Goal: Task Accomplishment & Management: Manage account settings

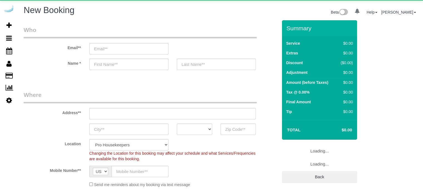
select select "number:9"
select select "object:1096"
select select "4"
select select "object:1232"
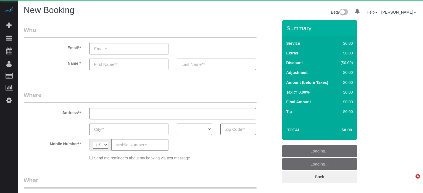
select select "number:9"
select select "object:781"
select select "4"
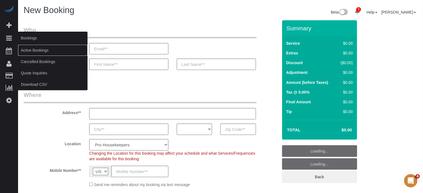
click at [33, 49] on link "Active Bookings" at bounding box center [53, 50] width 70 height 11
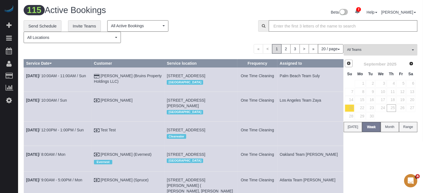
click at [350, 61] on span "Prev" at bounding box center [349, 63] width 4 height 4
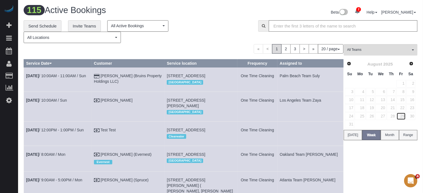
click at [403, 118] on link "29" at bounding box center [401, 117] width 9 height 8
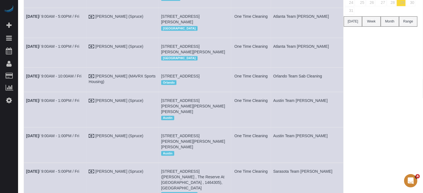
scroll to position [30, 0]
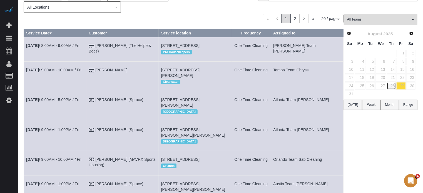
click at [392, 84] on link "28" at bounding box center [391, 86] width 9 height 8
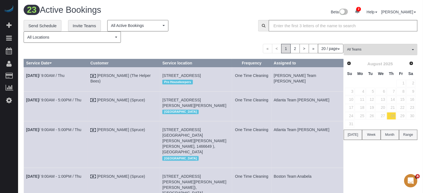
scroll to position [0, 0]
click at [383, 118] on link "27" at bounding box center [381, 117] width 11 height 8
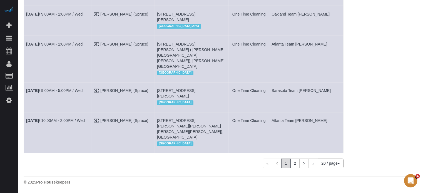
scroll to position [615, 0]
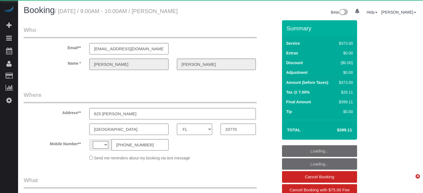
select select "FL"
select select "string:[GEOGRAPHIC_DATA]"
select select "object:397"
select select "string:fspay-2a682824-5e46-44a5-8ce5-802d2137760d"
select select "object:756"
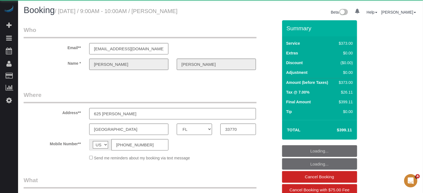
select select "6"
select select "number:9"
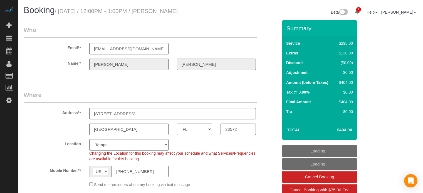
select select "FL"
select select "5"
select select "number:9"
select select "spot1"
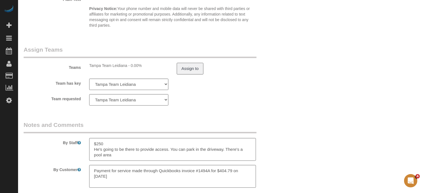
scroll to position [946, 0]
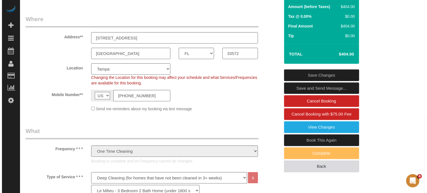
scroll to position [111, 0]
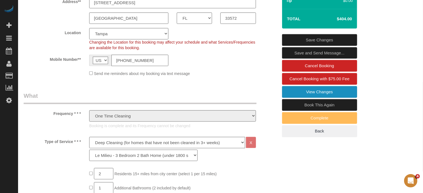
click at [305, 91] on link "View Changes" at bounding box center [319, 92] width 75 height 12
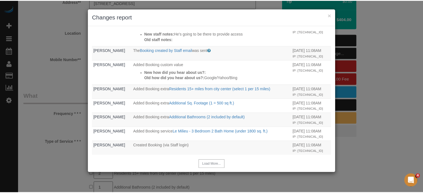
scroll to position [307, 0]
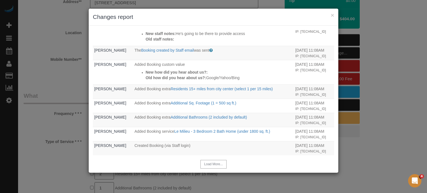
click at [380, 110] on div "× Changes report Who What When System The "Booking Rating SMS" was sent Sent to…" at bounding box center [213, 96] width 427 height 193
click at [332, 15] on button "×" at bounding box center [332, 15] width 3 height 6
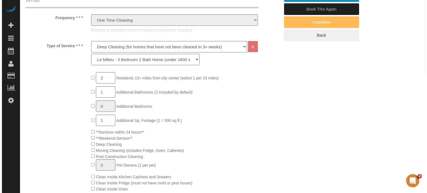
scroll to position [96, 0]
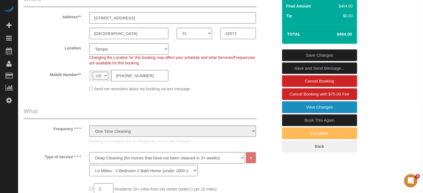
click at [330, 108] on link "View Changes" at bounding box center [319, 108] width 75 height 12
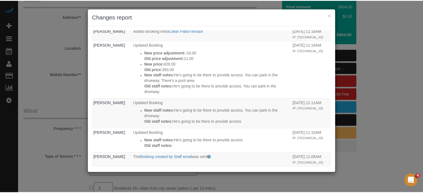
scroll to position [195, 0]
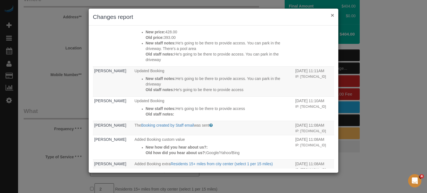
click at [334, 16] on button "×" at bounding box center [332, 15] width 3 height 6
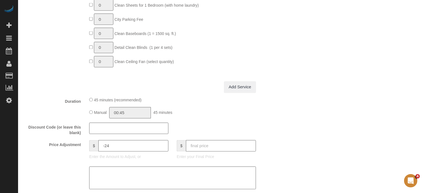
scroll to position [569, 0]
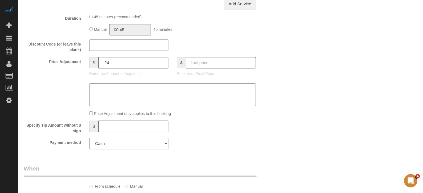
click at [166, 145] on select "Add Credit Card Cash Check Paypal" at bounding box center [128, 143] width 79 height 11
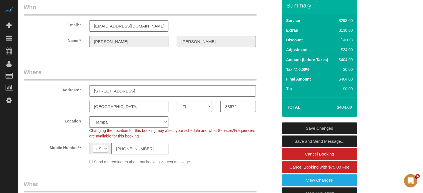
scroll to position [0, 0]
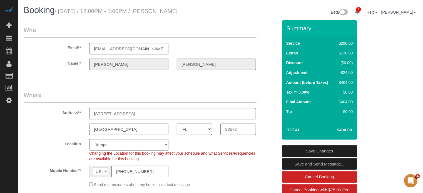
drag, startPoint x: 204, startPoint y: 13, endPoint x: 158, endPoint y: 16, distance: 45.8
click at [158, 16] on div "Booking / August 30, 2025 / 12:00PM - 1:00PM / Jonathan Williams" at bounding box center [119, 12] width 201 height 12
copy small "Jonathan Williams"
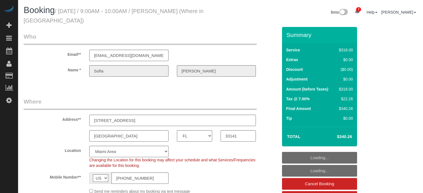
select select "FL"
select select "5"
select select "number:9"
select select "spot6"
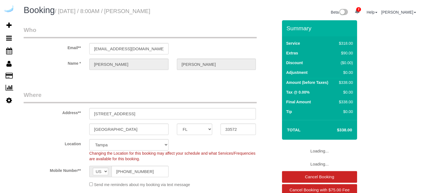
select select "FL"
select select "5"
select select "number:9"
select select "CO"
select select "6"
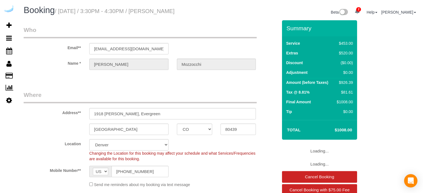
select select "number:9"
select select "FL"
select select "5"
select select "number:9"
select select "CA"
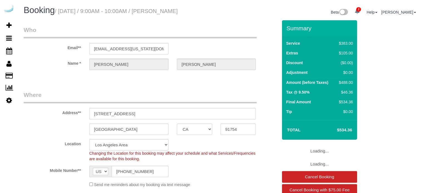
select select "6"
select select "number:9"
select select "spot6"
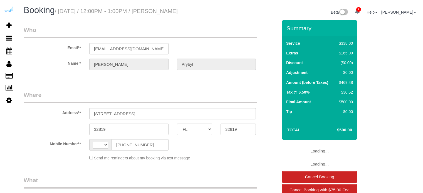
select select "FL"
select select "spot1"
select select
select select "string:US"
select select "object:889"
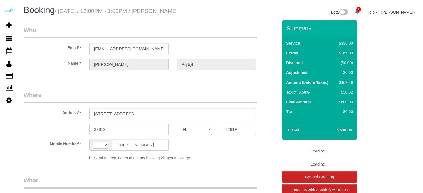
select select "string:fspay-4f20bef1-25dc-4ab1-8e35-a98ebf481d7b"
select select "5"
select select "number:9"
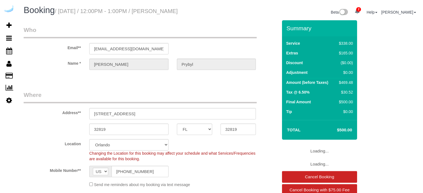
select select "spot6"
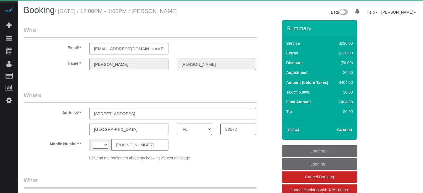
select select "FL"
select select "number:9"
select select "string:[GEOGRAPHIC_DATA]"
select select "object:867"
select select "5"
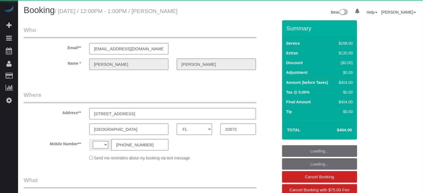
select select "spot6"
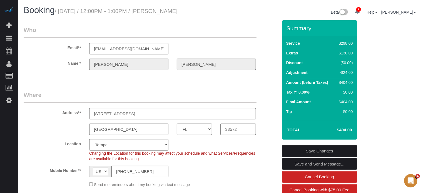
click at [178, 13] on small "/ August 30, 2025 / 12:00PM - 1:00PM / Jonathan Williams" at bounding box center [116, 11] width 123 height 6
copy small "Williams"
click at [223, 19] on div "Beta 2 Your Notifications You have 0 alerts × You have 25 to charge for 09/23/2…" at bounding box center [321, 13] width 201 height 15
click at [111, 51] on input "[EMAIL_ADDRESS][DOMAIN_NAME]" at bounding box center [128, 48] width 79 height 11
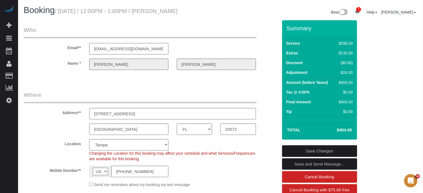
click at [111, 51] on input "[EMAIL_ADDRESS][DOMAIN_NAME]" at bounding box center [128, 48] width 79 height 11
click at [54, 74] on div at bounding box center [150, 74] width 263 height 1
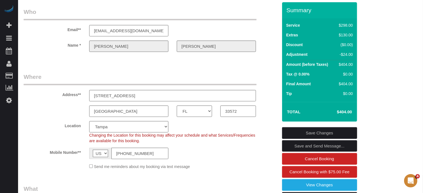
scroll to position [28, 0]
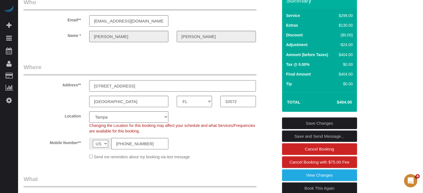
click at [118, 84] on input "[STREET_ADDRESS]" at bounding box center [172, 85] width 167 height 11
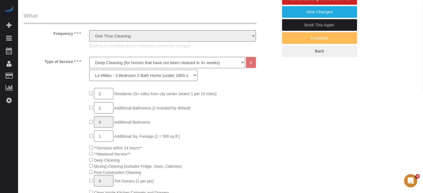
scroll to position [0, 0]
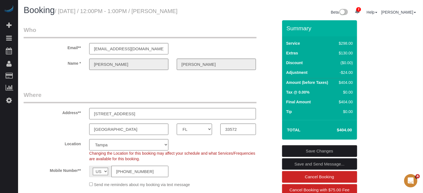
click at [132, 171] on input "[PHONE_NUMBER]" at bounding box center [140, 171] width 57 height 11
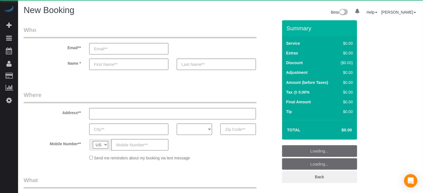
select select "object:585"
select select "number:9"
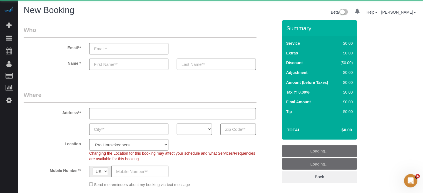
select select "object:1109"
select select "4"
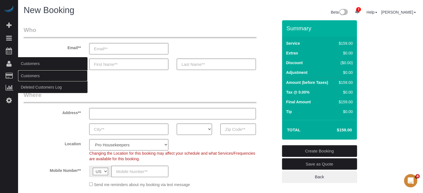
click at [33, 75] on link "Customers" at bounding box center [53, 75] width 70 height 11
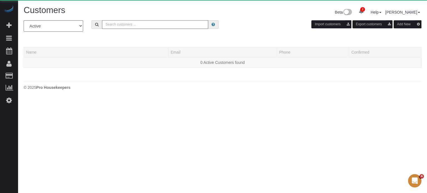
click at [132, 23] on input "text" at bounding box center [155, 24] width 106 height 9
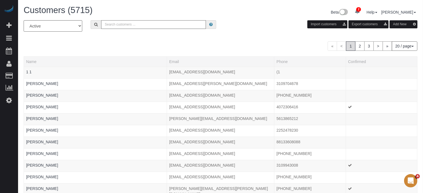
type input "v"
paste input "[PERSON_NAME]"
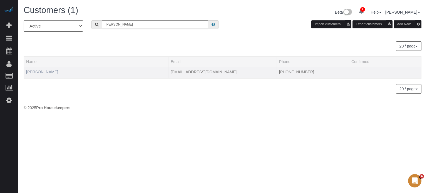
type input "[PERSON_NAME]"
click at [50, 72] on link "[PERSON_NAME]" at bounding box center [42, 72] width 32 height 4
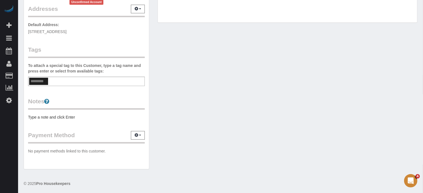
scroll to position [119, 0]
click at [137, 133] on icon "button" at bounding box center [137, 134] width 4 height 3
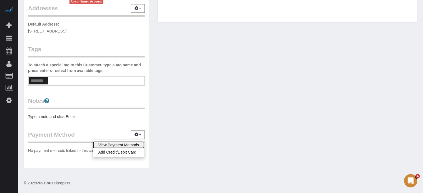
click at [114, 144] on link "View Payment Methods" at bounding box center [119, 145] width 52 height 7
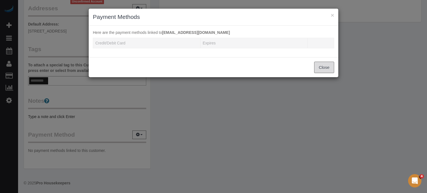
click at [319, 69] on button "Close" at bounding box center [324, 68] width 20 height 12
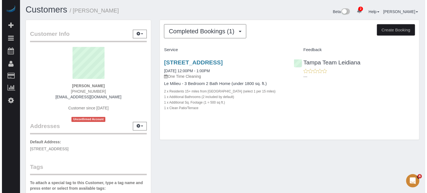
scroll to position [0, 0]
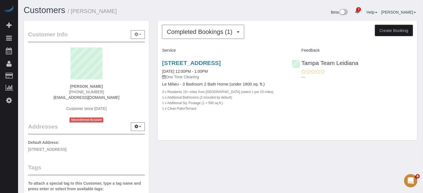
click at [137, 33] on icon "button" at bounding box center [137, 34] width 4 height 3
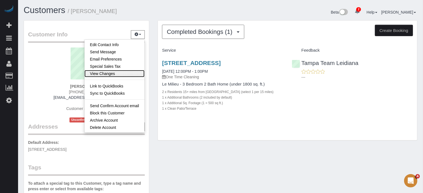
click at [114, 74] on link "View Changes" at bounding box center [115, 73] width 60 height 7
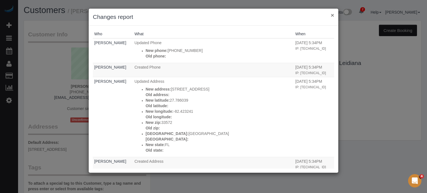
click at [332, 15] on button "×" at bounding box center [332, 15] width 3 height 6
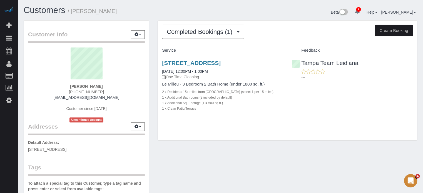
click at [396, 109] on div "6515 Surfside Blvd, Apollo Beach, FL 33572 08/30/2025 12:00PM - 1:00PM One Time…" at bounding box center [288, 88] width 260 height 67
click at [380, 99] on div "6515 Surfside Blvd, Apollo Beach, FL 33572 08/30/2025 12:00PM - 1:00PM One Time…" at bounding box center [288, 88] width 260 height 67
click at [82, 91] on span "(727) 902-6893" at bounding box center [86, 92] width 35 height 4
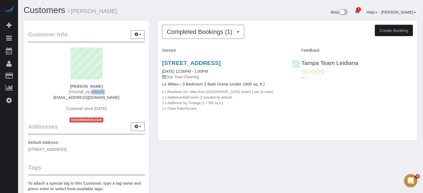
copy div "(727) 902-6893"
click at [80, 85] on strong "Jonathan Williams" at bounding box center [86, 86] width 33 height 4
copy strong "[PERSON_NAME]"
click at [179, 63] on link "6515 Surfside Blvd, Apollo Beach, FL 33572" at bounding box center [191, 63] width 59 height 6
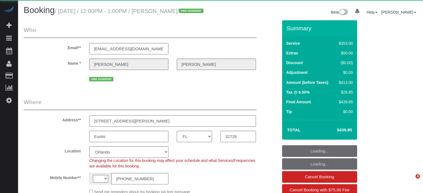
select select "FL"
select select "object:662"
select select "string:[GEOGRAPHIC_DATA]"
select select "string:fspay-ec7b6037-a473-4748-9870-ed26ac4b6bad"
select select "6"
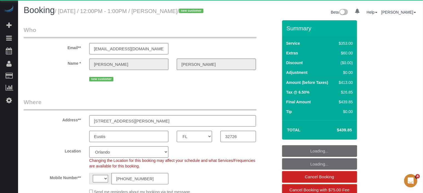
select select "spot1"
select select "number:9"
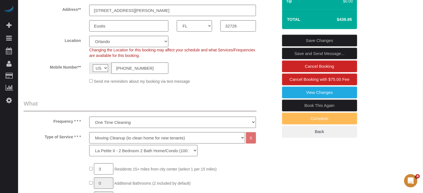
scroll to position [111, 0]
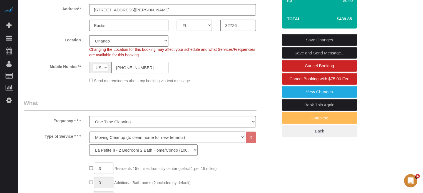
click at [134, 73] on input "[PHONE_NUMBER]" at bounding box center [140, 67] width 57 height 11
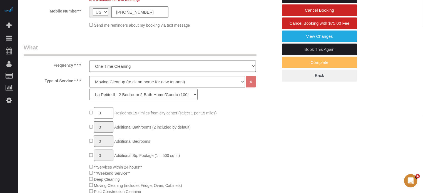
scroll to position [83, 0]
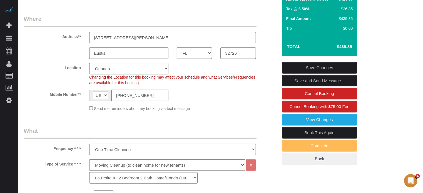
click at [369, 119] on div "Summary Service $353.00 Extras $60.00 Discount ($0.00) Adjustment $0.00 Amount …" at bounding box center [327, 57] width 98 height 240
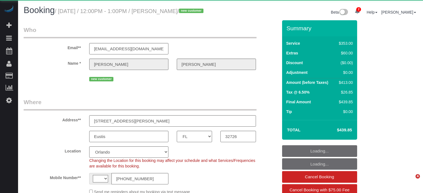
select select "FL"
select select "string:[GEOGRAPHIC_DATA]"
select select "object:868"
select select "string:fspay-ec7b6037-a473-4748-9870-ed26ac4b6bad"
select select "6"
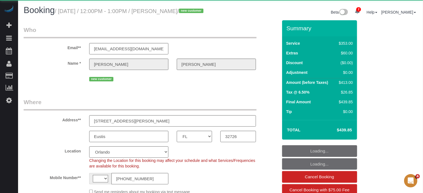
select select "spot1"
select select "number:9"
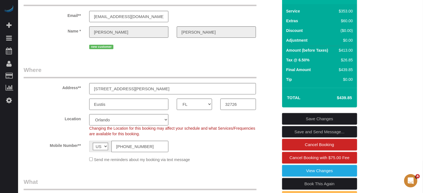
scroll to position [56, 0]
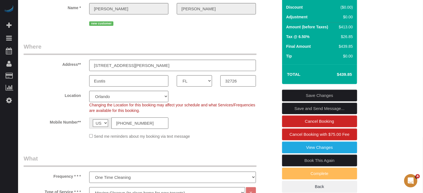
click at [136, 128] on input "[PHONE_NUMBER]" at bounding box center [140, 123] width 57 height 11
click at [144, 129] on input "[PHONE_NUMBER]" at bounding box center [140, 123] width 57 height 11
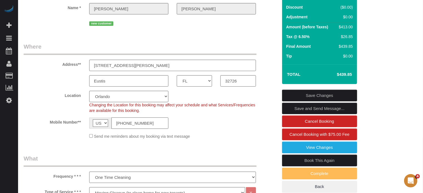
click at [144, 129] on input "[PHONE_NUMBER]" at bounding box center [140, 123] width 57 height 11
click at [60, 80] on sui-booking-address "Address** 2815 Kurt St Eustis AK AL AR AZ CA CO CT DC DE FL GA HI IA ID IL IN K…" at bounding box center [151, 65] width 255 height 44
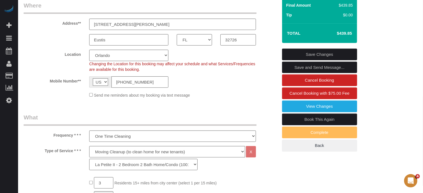
scroll to position [28, 0]
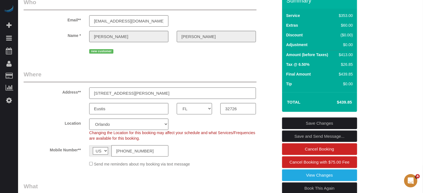
click at [137, 98] on input "[STREET_ADDRESS][PERSON_NAME]" at bounding box center [172, 93] width 167 height 11
click at [134, 82] on legend "Where" at bounding box center [140, 76] width 233 height 13
click at [137, 97] on input "[STREET_ADDRESS][PERSON_NAME]" at bounding box center [172, 93] width 167 height 11
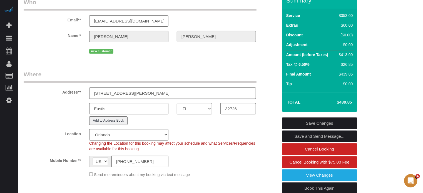
type input "2815 Kurt St, Unit D"
click at [145, 81] on legend "Where" at bounding box center [140, 76] width 233 height 13
select select "1"
select select "object:912"
drag, startPoint x: 414, startPoint y: 140, endPoint x: 327, endPoint y: 122, distance: 89.3
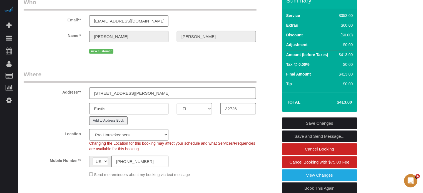
click at [131, 136] on select "Pro Housekeepers Atlanta Austin Boston Chicago Cincinnati Clearwater Denver Ft …" at bounding box center [128, 134] width 79 height 11
select select "20"
click at [89, 136] on select "Pro Housekeepers Atlanta Austin Boston Chicago Cincinnati Clearwater Denver Ft …" at bounding box center [128, 134] width 79 height 11
select select "object:1373"
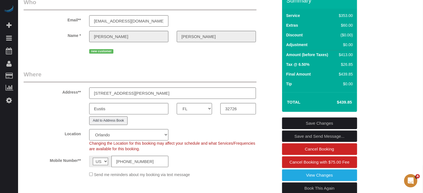
click at [313, 129] on link "Save Changes" at bounding box center [319, 124] width 75 height 12
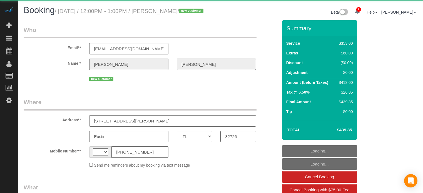
select select "FL"
select select "string:[GEOGRAPHIC_DATA]"
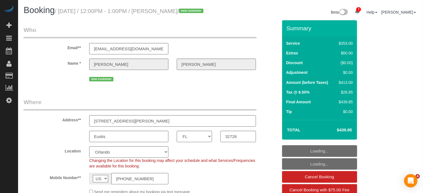
select select "object:739"
select select "spot1"
select select "6"
select select "number:9"
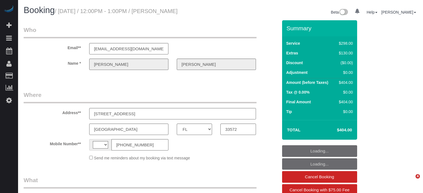
select select "FL"
select select "spot1"
select select "number:9"
select select "string:[GEOGRAPHIC_DATA]"
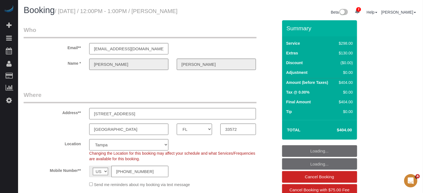
select select "spot6"
select select "object:860"
select select "5"
select select "object:867"
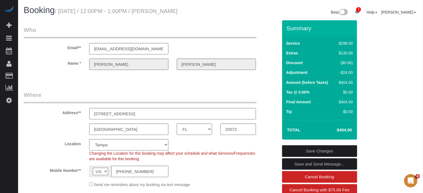
click at [33, 115] on label "Address**" at bounding box center [52, 112] width 66 height 8
